Goal: Task Accomplishment & Management: Manage account settings

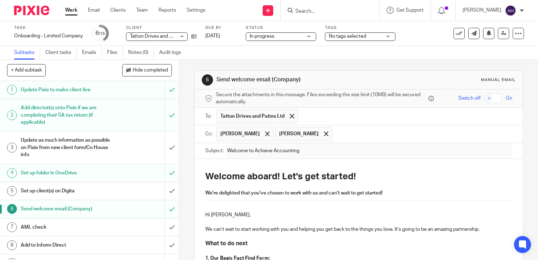
click at [390, 36] on div "No tags selected" at bounding box center [360, 36] width 70 height 8
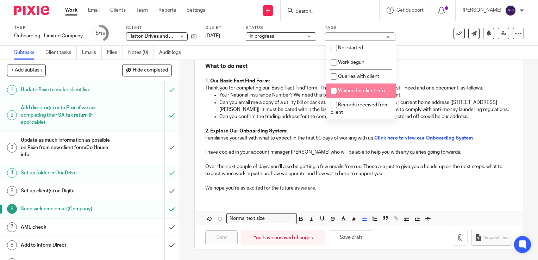
click at [334, 91] on input "checkbox" at bounding box center [333, 90] width 13 height 13
checkbox input "true"
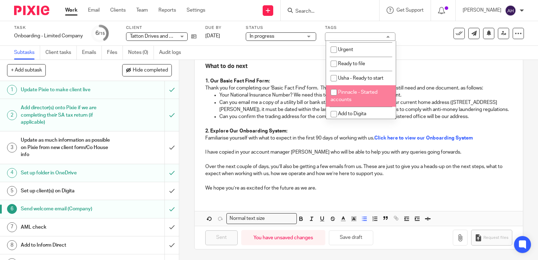
scroll to position [141, 0]
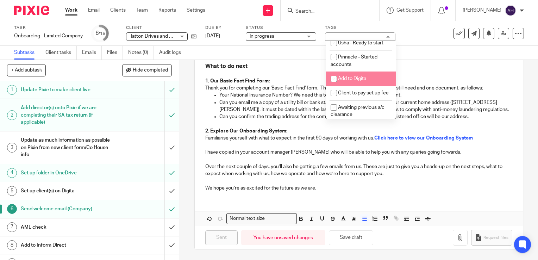
click at [334, 79] on input "checkbox" at bounding box center [333, 78] width 13 height 13
checkbox input "true"
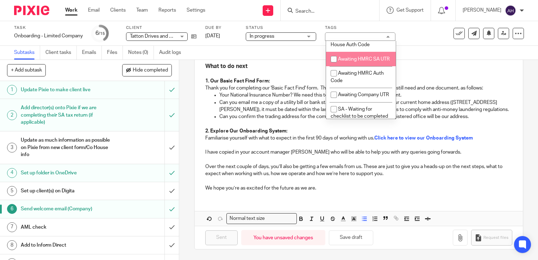
scroll to position [282, 0]
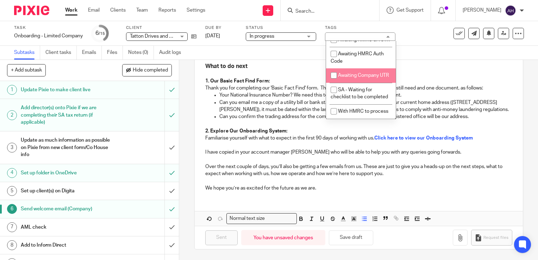
click at [368, 81] on li "Awaiting Company UTR" at bounding box center [361, 75] width 70 height 14
checkbox input "true"
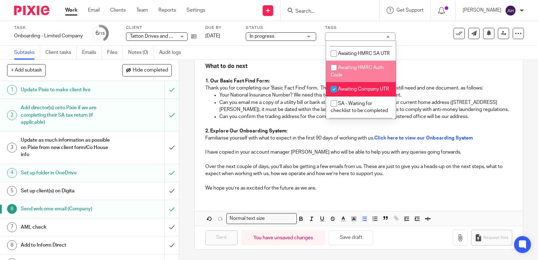
scroll to position [236, 0]
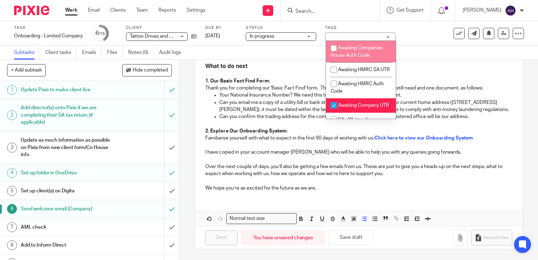
click at [357, 57] on span "Awaiting Companies House Auth Code" at bounding box center [357, 51] width 52 height 12
checkbox input "true"
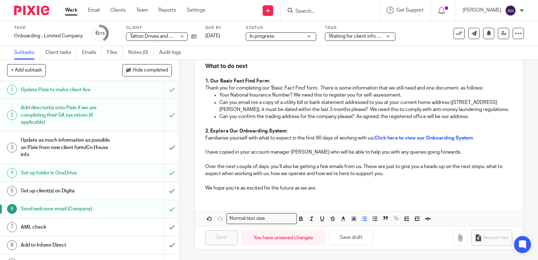
click at [185, 113] on div "6 Send welcome email (Company) Manual email Secure the attachments in this mess…" at bounding box center [358, 160] width 359 height 200
click at [72, 12] on link "Work" at bounding box center [71, 10] width 12 height 7
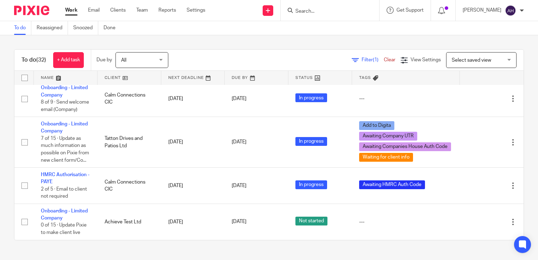
scroll to position [1338, 0]
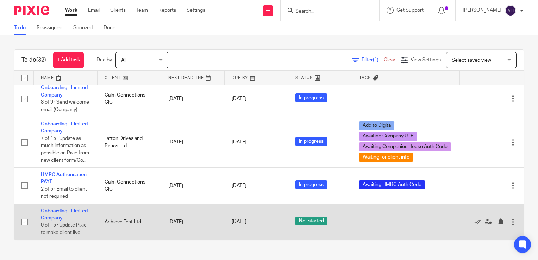
click at [510, 218] on div at bounding box center [513, 221] width 7 height 7
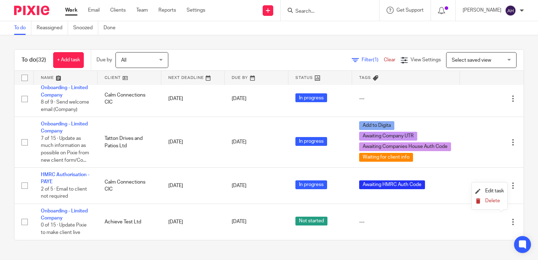
click at [495, 202] on span "Delete" at bounding box center [493, 200] width 15 height 5
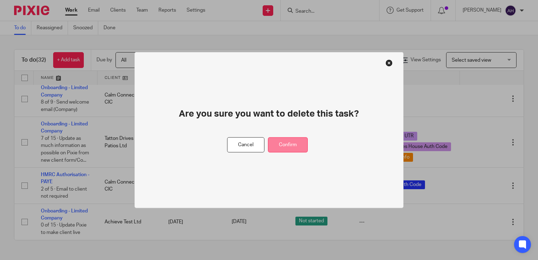
click at [283, 142] on button "Confirm" at bounding box center [288, 144] width 40 height 15
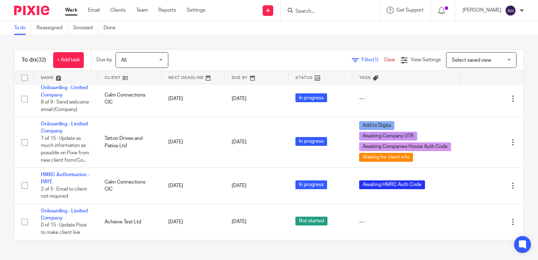
scroll to position [1301, 0]
